Goal: Information Seeking & Learning: Find specific fact

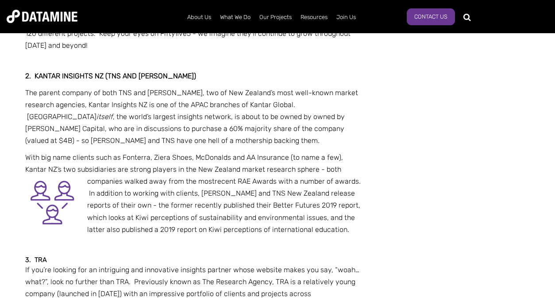
scroll to position [792, 0]
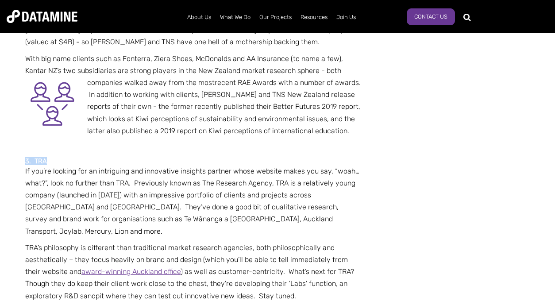
drag, startPoint x: 47, startPoint y: 117, endPoint x: 23, endPoint y: 117, distance: 23.9
click at [38, 157] on strong "3. TRA" at bounding box center [36, 161] width 22 height 8
click at [44, 157] on strong "3. TRA" at bounding box center [36, 161] width 22 height 8
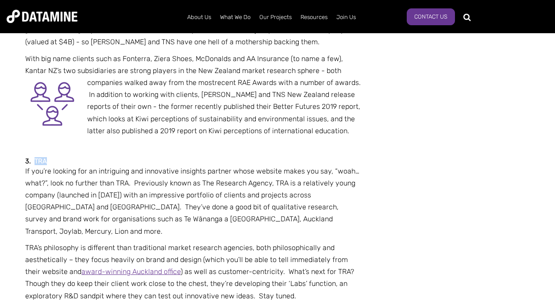
click at [44, 157] on strong "3. TRA" at bounding box center [36, 161] width 22 height 8
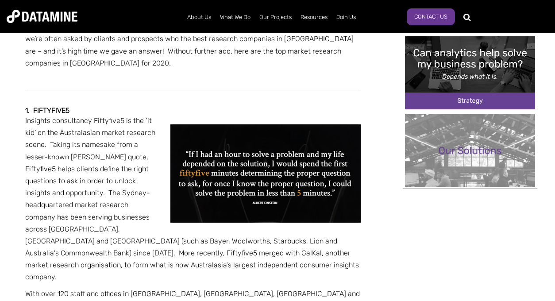
scroll to position [359, 0]
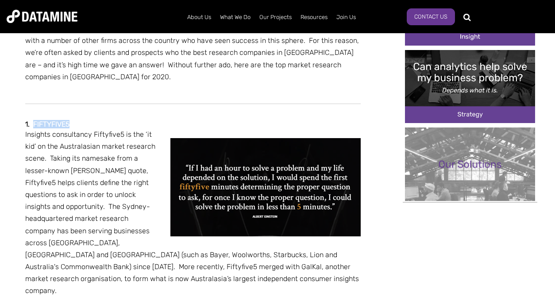
drag, startPoint x: 81, startPoint y: 111, endPoint x: 35, endPoint y: 111, distance: 46.0
click at [35, 120] on h2 "1. Fiftyfive5" at bounding box center [192, 124] width 335 height 8
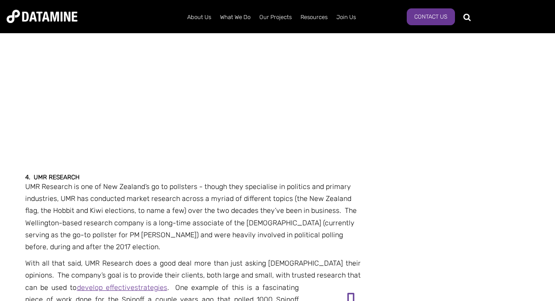
scroll to position [1224, 0]
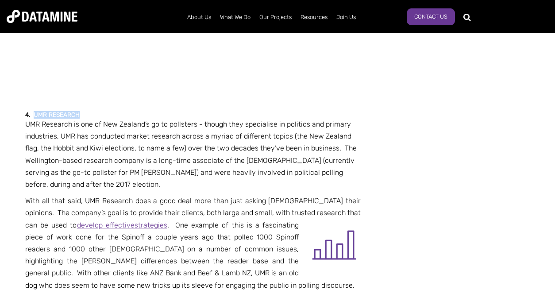
drag, startPoint x: 92, startPoint y: 61, endPoint x: 37, endPoint y: 61, distance: 55.3
click at [37, 111] on h5 "4. UMR Research" at bounding box center [192, 114] width 335 height 7
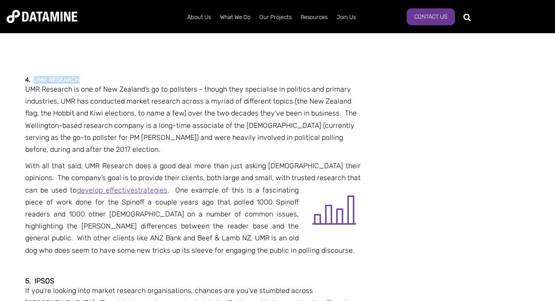
scroll to position [1364, 0]
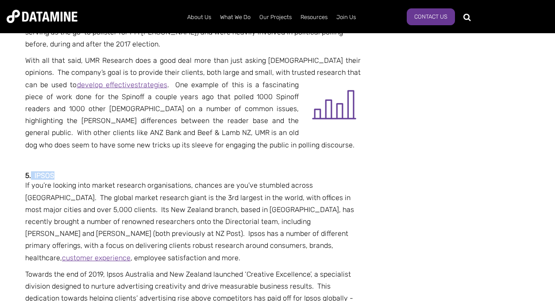
drag, startPoint x: 56, startPoint y: 122, endPoint x: 32, endPoint y: 122, distance: 23.9
click at [32, 171] on strong "5. Ipsos" at bounding box center [39, 175] width 29 height 8
click at [46, 171] on strong "5. Ipsos" at bounding box center [39, 175] width 29 height 8
drag, startPoint x: 58, startPoint y: 121, endPoint x: 36, endPoint y: 121, distance: 22.1
click at [36, 172] on h6 "5. Ipsos" at bounding box center [192, 176] width 335 height 8
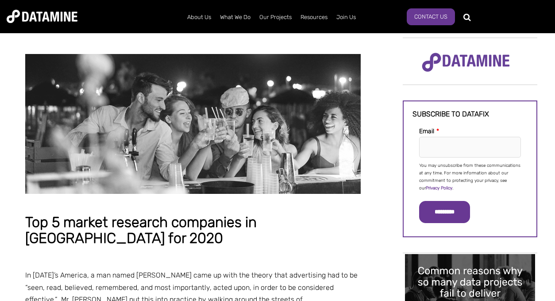
scroll to position [0, 0]
